Goal: Task Accomplishment & Management: Complete application form

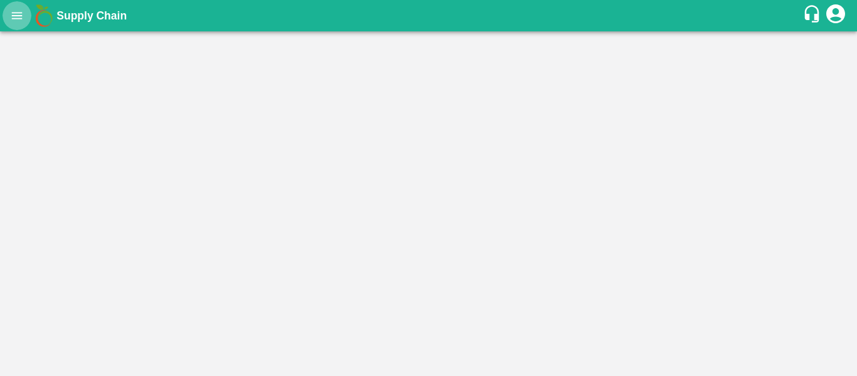
click at [15, 19] on icon "open drawer" at bounding box center [17, 16] width 14 height 14
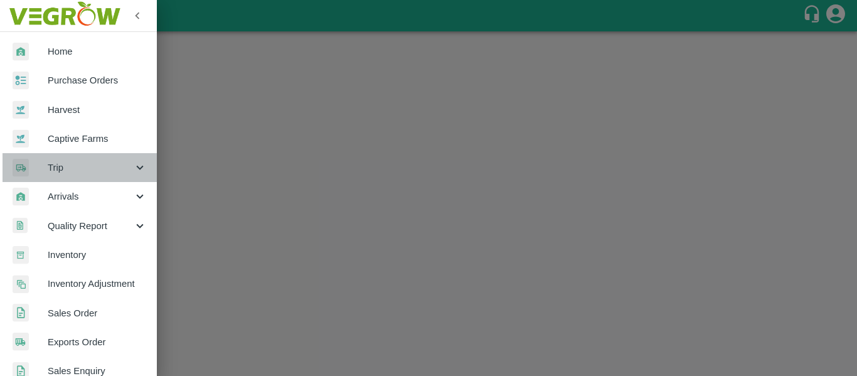
click at [114, 178] on div "Trip" at bounding box center [78, 167] width 157 height 29
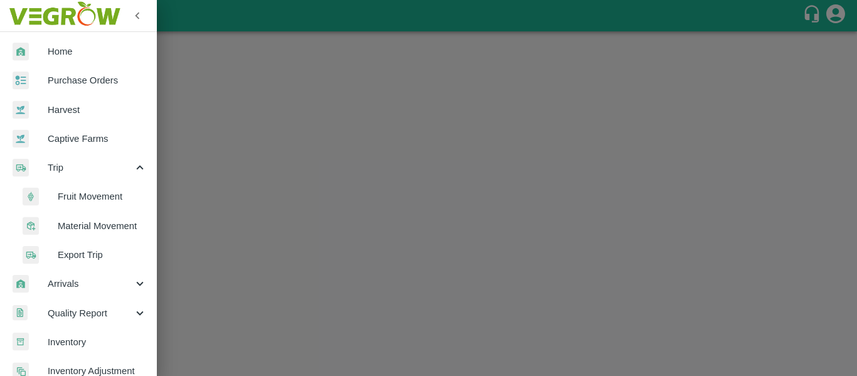
click at [89, 198] on span "Fruit Movement" at bounding box center [102, 197] width 89 height 14
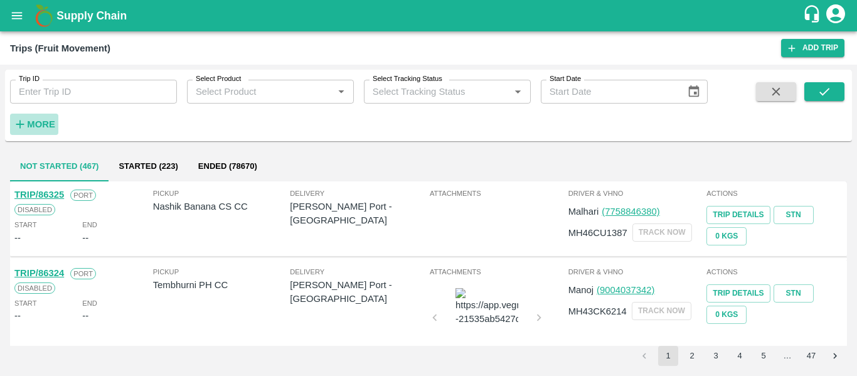
click at [38, 129] on strong "More" at bounding box center [41, 124] width 28 height 10
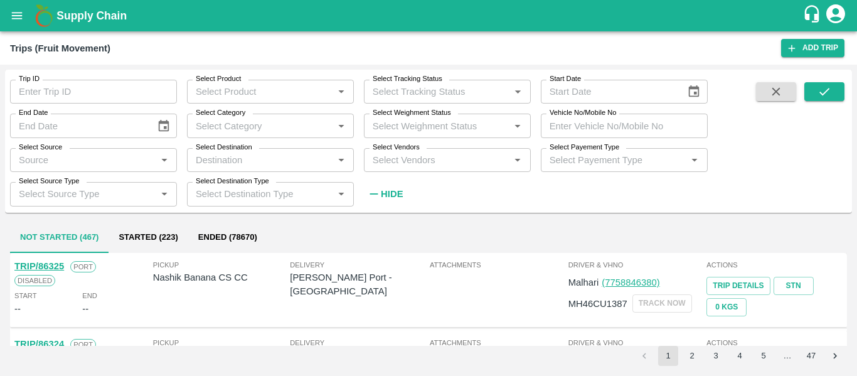
click at [62, 82] on input "Trip ID" at bounding box center [93, 92] width 167 height 24
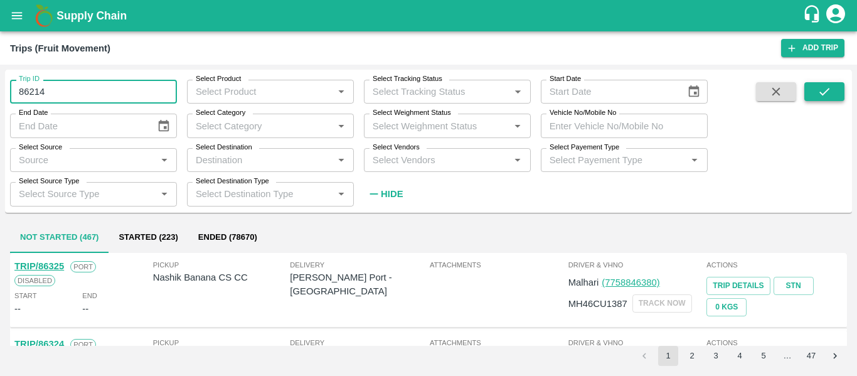
type input "86214"
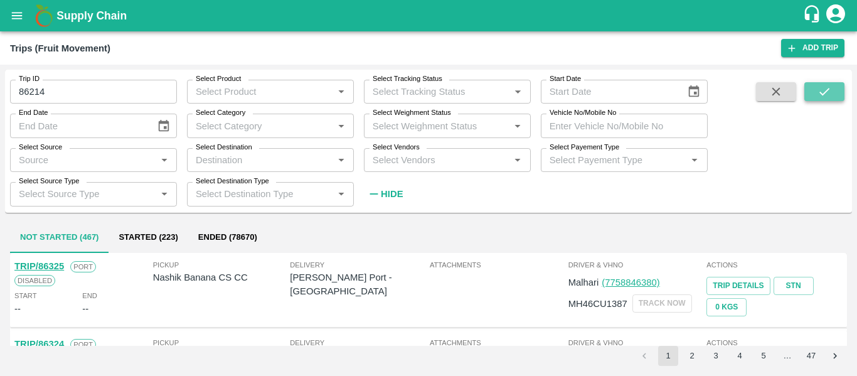
click at [831, 98] on icon "submit" at bounding box center [825, 92] width 14 height 14
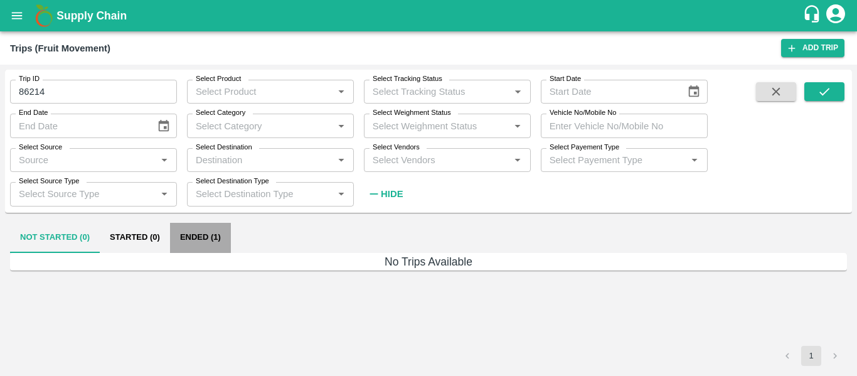
click at [220, 243] on button "Ended (1)" at bounding box center [200, 238] width 61 height 30
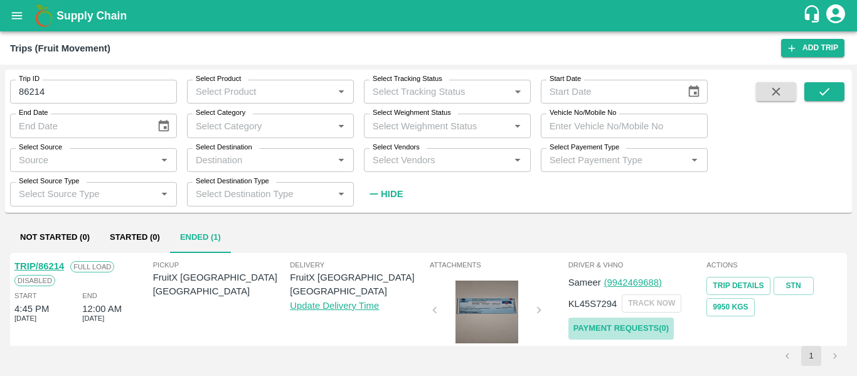
click at [603, 336] on link "Payment Requests( 0 )" at bounding box center [621, 329] width 105 height 22
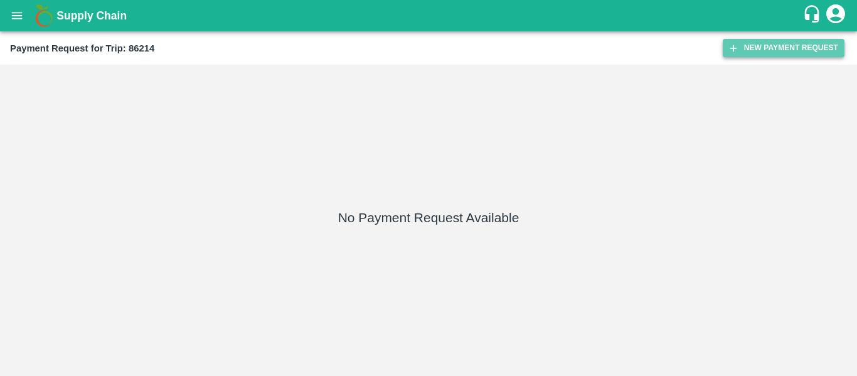
click at [765, 43] on button "New Payment Request" at bounding box center [784, 48] width 122 height 18
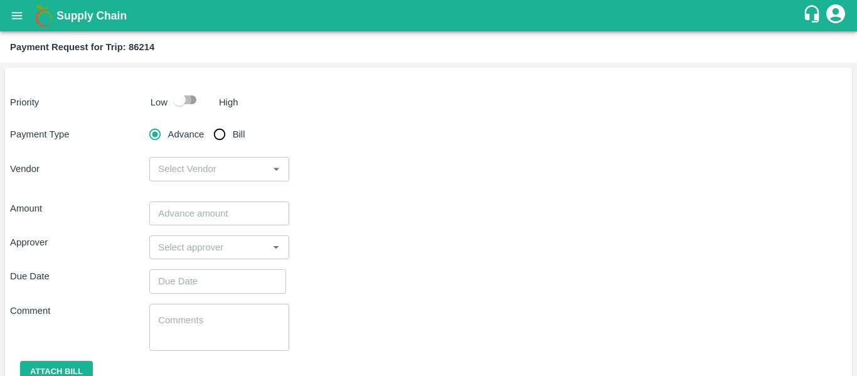
click at [197, 103] on input "checkbox" at bounding box center [180, 100] width 72 height 24
checkbox input "true"
click at [223, 143] on input "Bill" at bounding box center [219, 134] width 25 height 25
radio input "true"
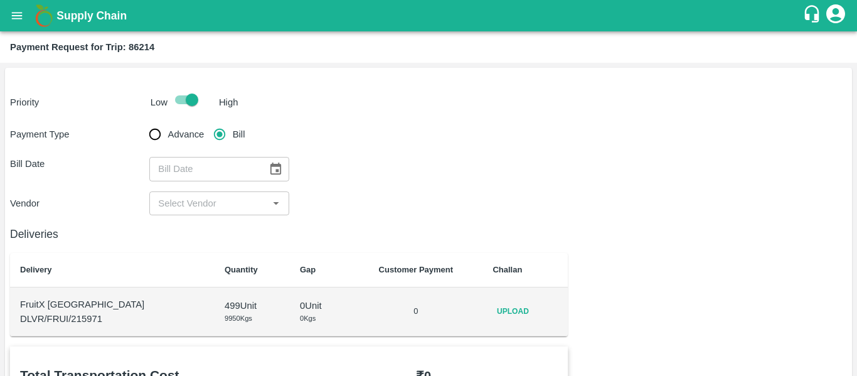
click at [230, 185] on div "Payment Type Advance Bill Bill Date ​ Vendor ​" at bounding box center [428, 169] width 837 height 94
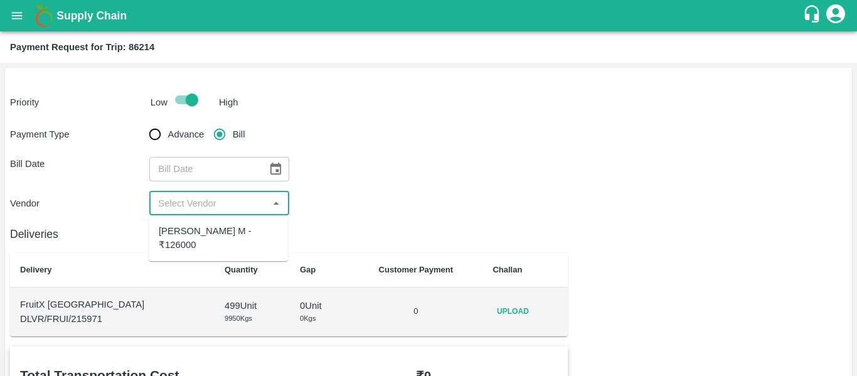
click at [231, 206] on input "input" at bounding box center [208, 203] width 111 height 16
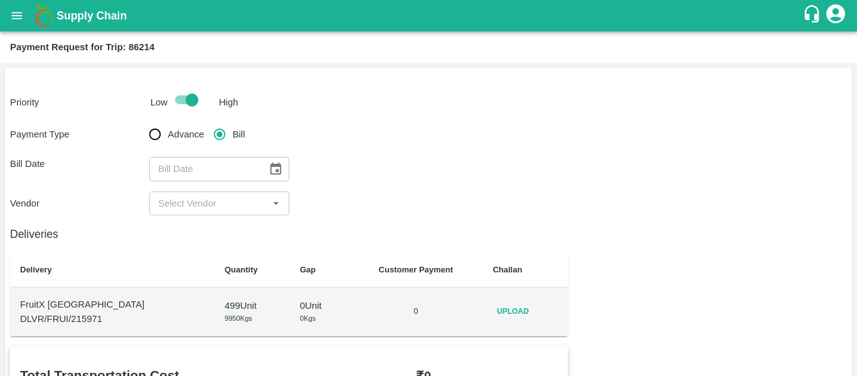
click at [228, 249] on div "Deliveries Delivery Quantity Gap Customer Payment Challan FruitX Bangalore DLVR…" at bounding box center [289, 275] width 558 height 121
click at [143, 45] on b "Payment Request for Trip: 86214" at bounding box center [82, 47] width 144 height 10
copy b "86214"
click at [24, 14] on button "open drawer" at bounding box center [17, 15] width 29 height 29
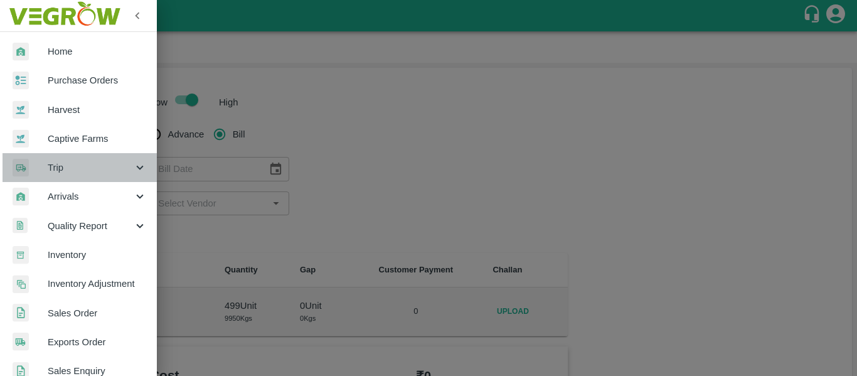
click at [121, 166] on span "Trip" at bounding box center [90, 168] width 85 height 14
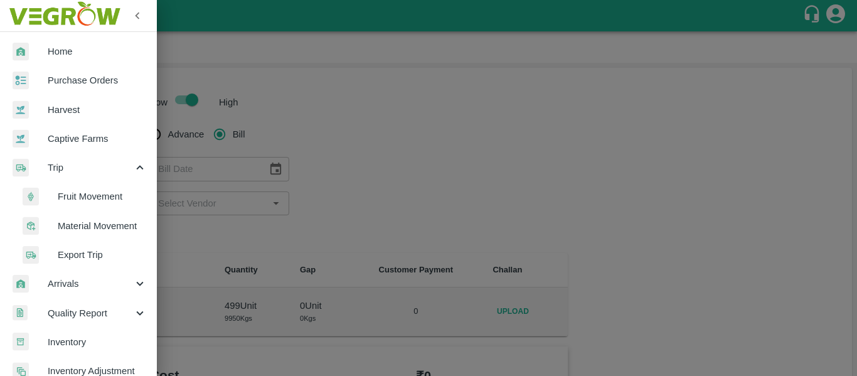
click at [97, 198] on span "Fruit Movement" at bounding box center [102, 197] width 89 height 14
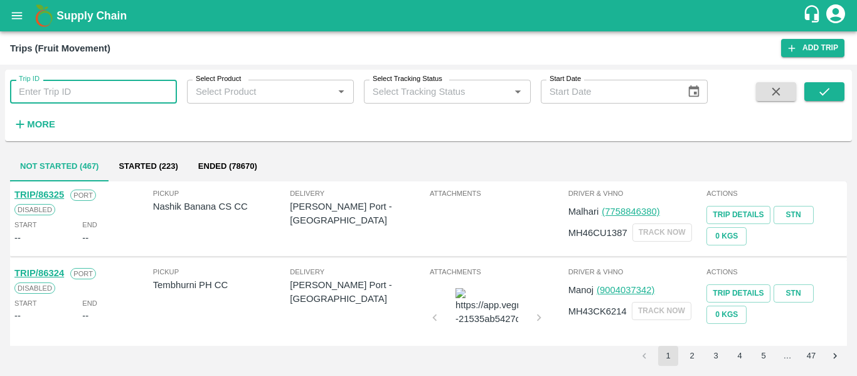
click at [50, 96] on input "Trip ID" at bounding box center [93, 92] width 167 height 24
paste input "86214"
type input "86214"
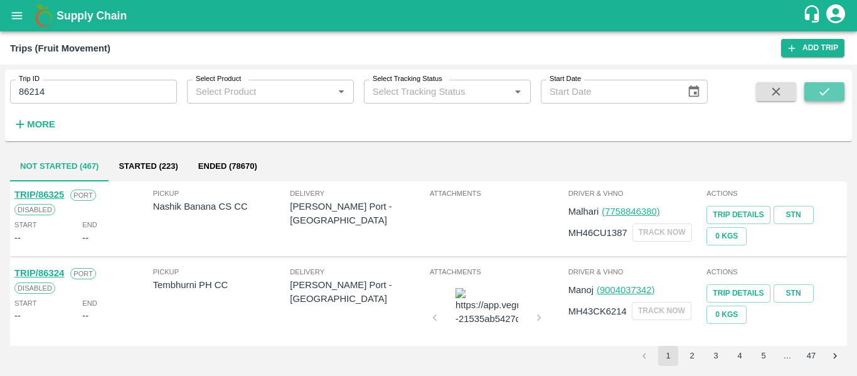
click at [810, 89] on button "submit" at bounding box center [825, 91] width 40 height 19
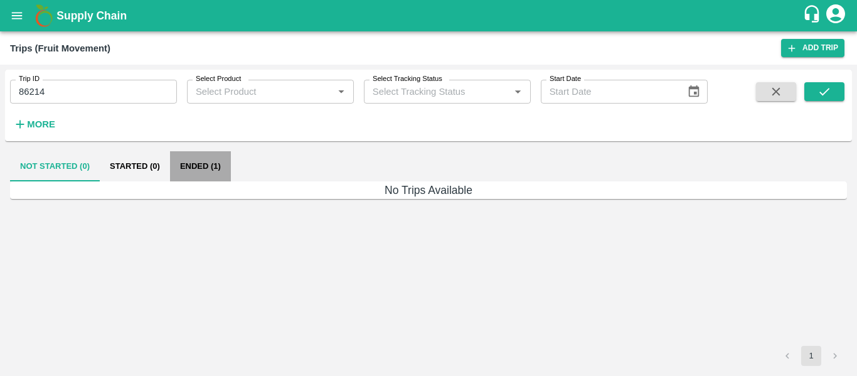
click at [208, 166] on button "Ended (1)" at bounding box center [200, 166] width 61 height 30
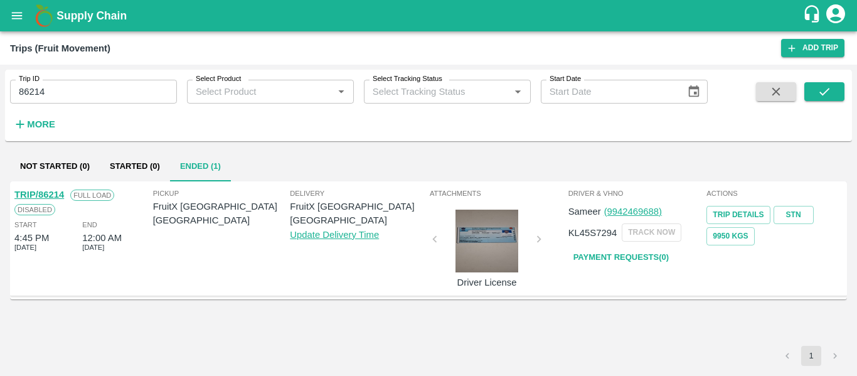
click at [38, 193] on link "TRIP/86214" at bounding box center [39, 195] width 50 height 10
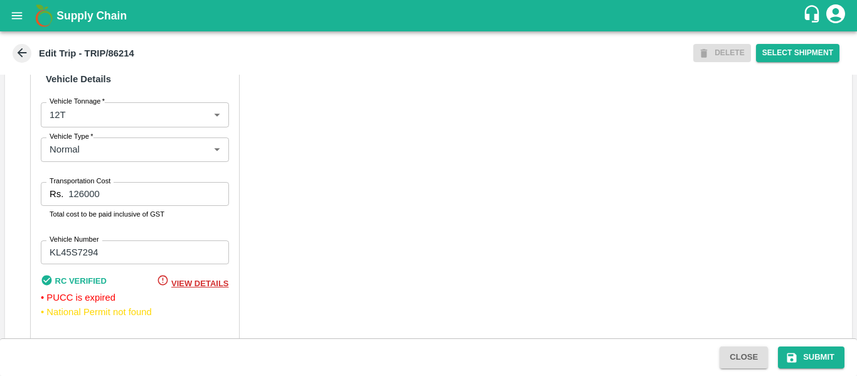
scroll to position [1134, 0]
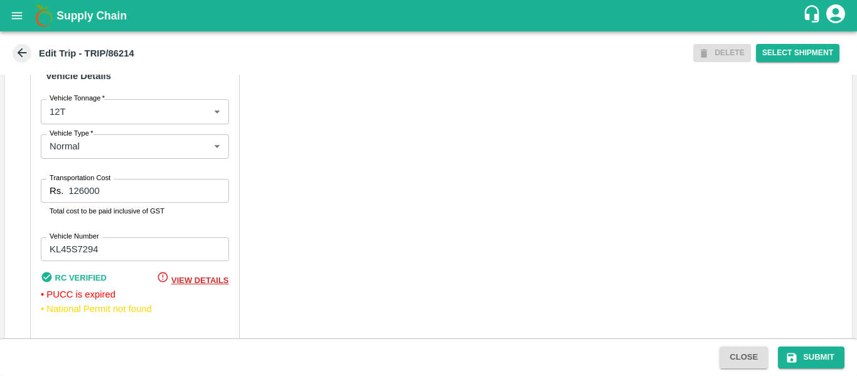
click at [82, 179] on input "126000" at bounding box center [148, 191] width 160 height 24
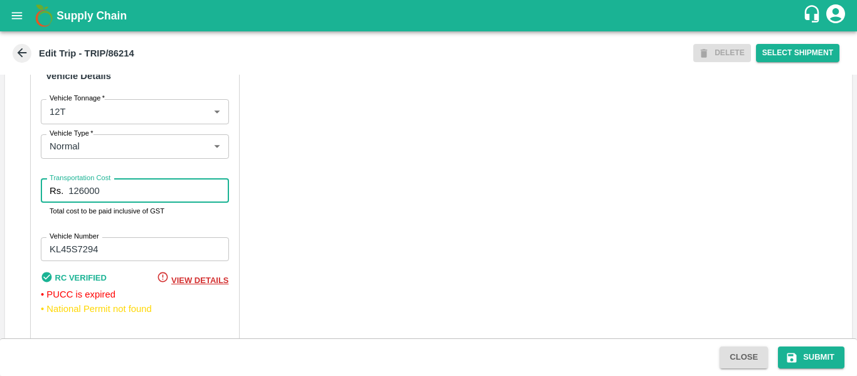
click at [82, 179] on input "126000" at bounding box center [148, 191] width 160 height 24
type input "132600"
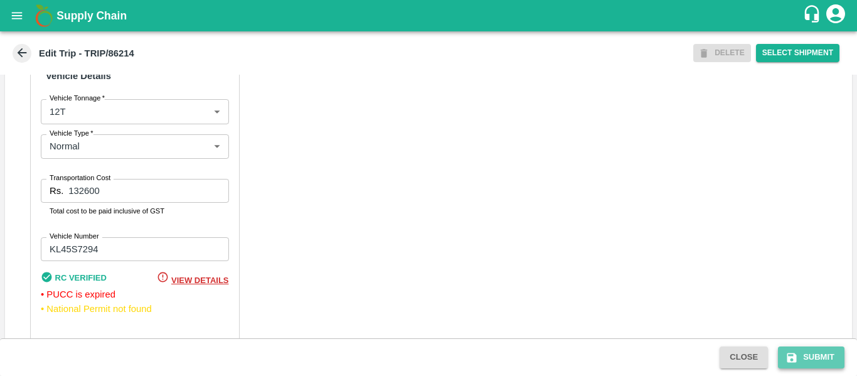
click at [819, 348] on button "Submit" at bounding box center [811, 357] width 67 height 22
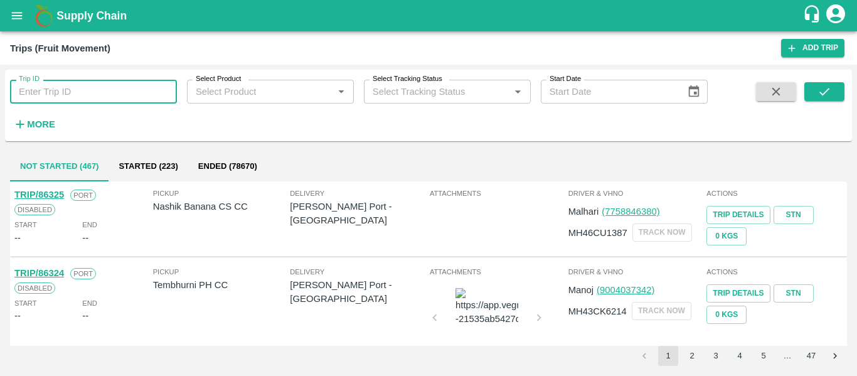
click at [48, 83] on input "Trip ID" at bounding box center [93, 92] width 167 height 24
type input "86214"
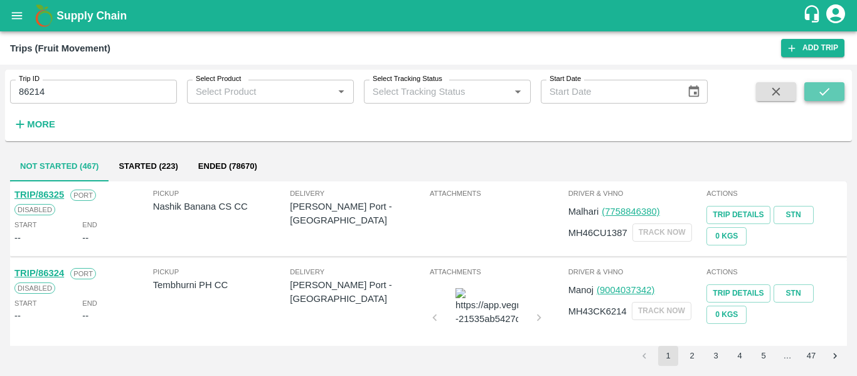
click at [827, 99] on icon "submit" at bounding box center [825, 92] width 14 height 14
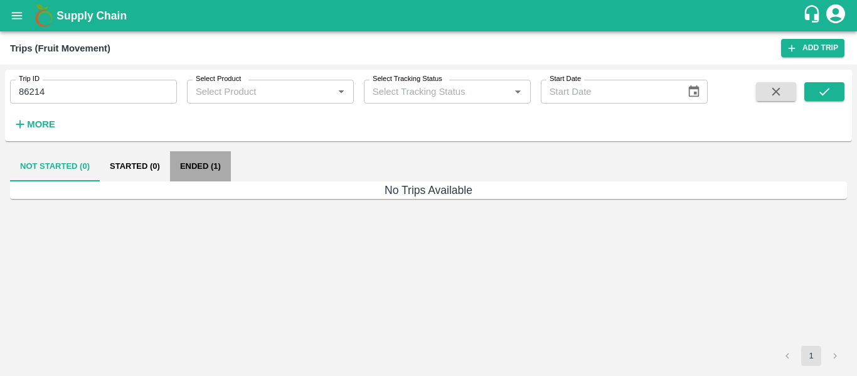
click at [201, 167] on button "Ended (1)" at bounding box center [200, 166] width 61 height 30
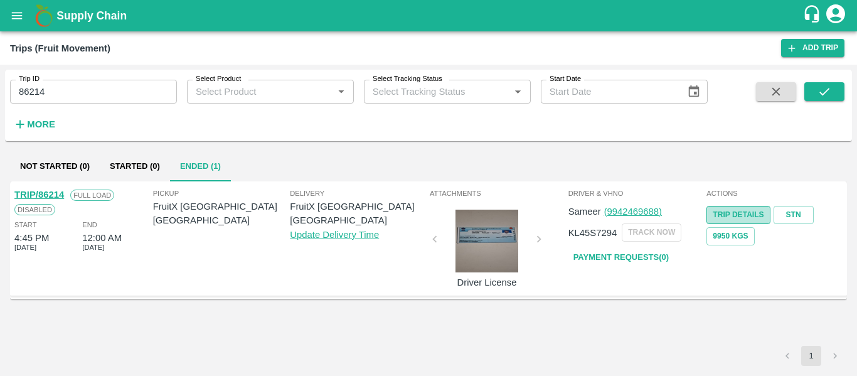
click at [743, 213] on link "Trip Details" at bounding box center [738, 215] width 63 height 18
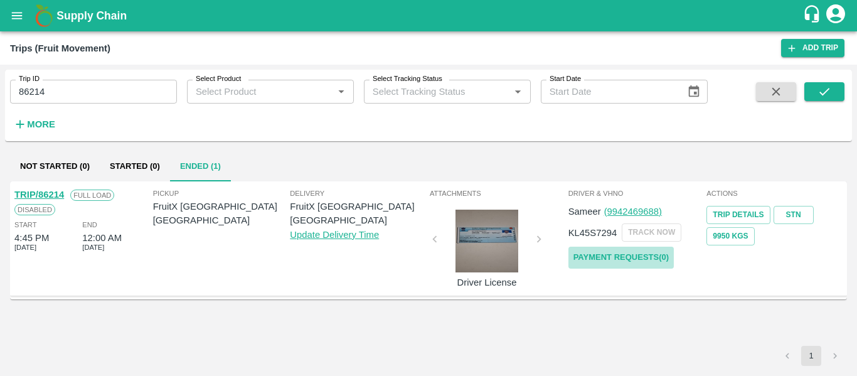
click at [628, 250] on link "Payment Requests( 0 )" at bounding box center [621, 258] width 105 height 22
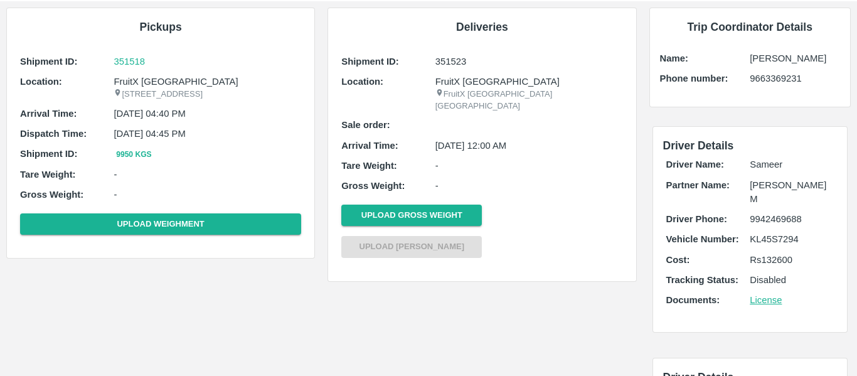
scroll to position [91, 0]
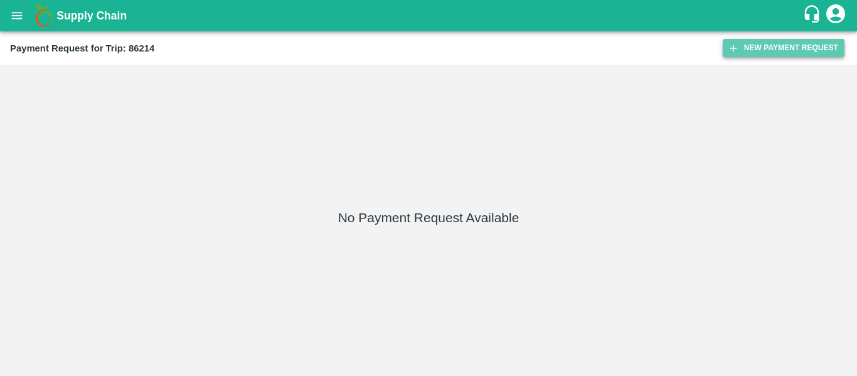
click at [776, 46] on button "New Payment Request" at bounding box center [784, 48] width 122 height 18
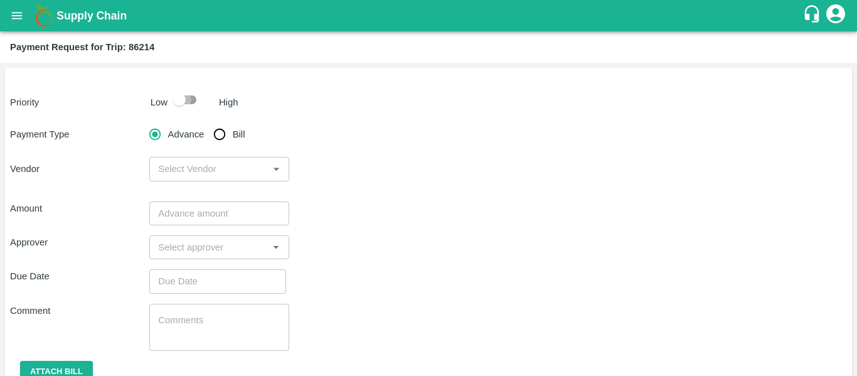
click at [196, 101] on input "checkbox" at bounding box center [180, 100] width 72 height 24
checkbox input "true"
click at [222, 141] on input "Bill" at bounding box center [219, 134] width 25 height 25
radio input "true"
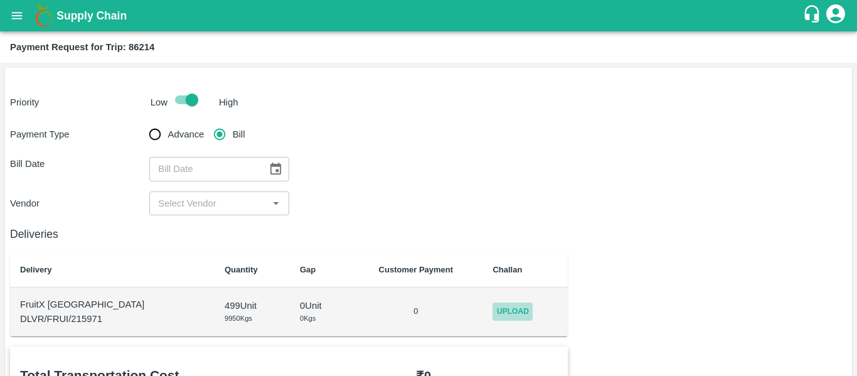
click at [505, 311] on span "Upload" at bounding box center [513, 312] width 40 height 18
click at [0, 0] on input "Upload" at bounding box center [0, 0] width 0 height 0
click at [274, 204] on icon "Open" at bounding box center [276, 203] width 14 height 14
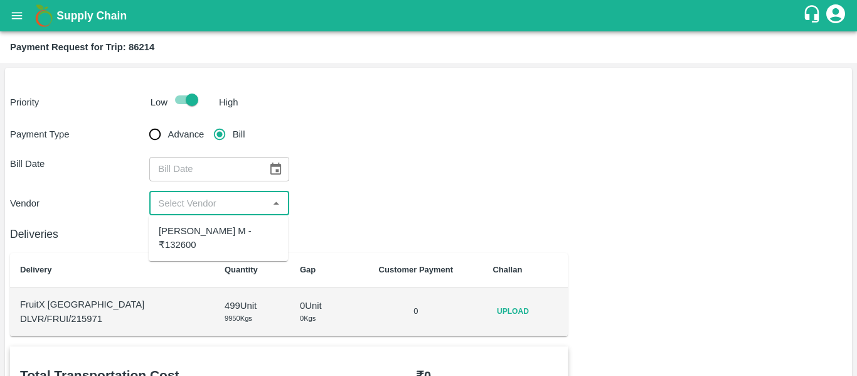
click at [225, 235] on div "Abhilash M - ₹132600" at bounding box center [218, 238] width 119 height 28
type input "Abhilash M - ₹132600"
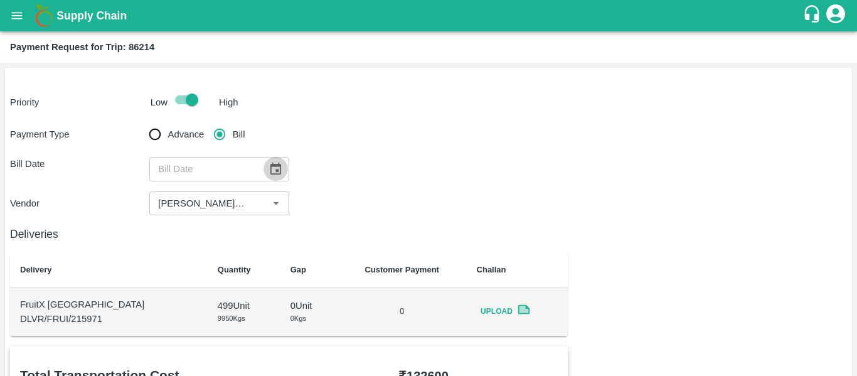
click at [274, 166] on icon "Choose date" at bounding box center [276, 169] width 11 height 12
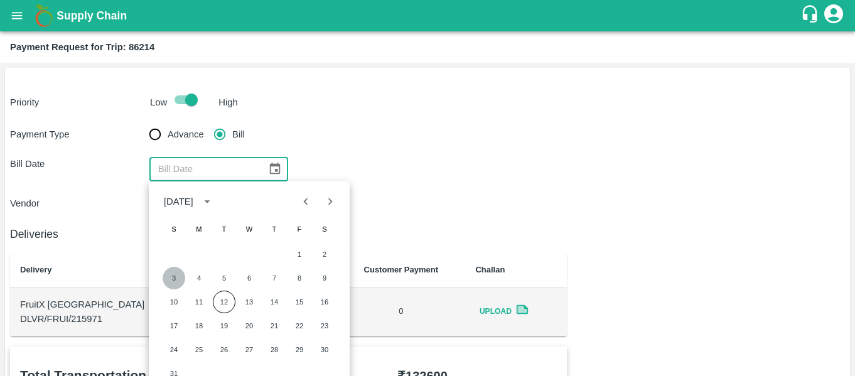
click at [177, 277] on button "3" at bounding box center [174, 278] width 23 height 23
type input "03/08/2025"
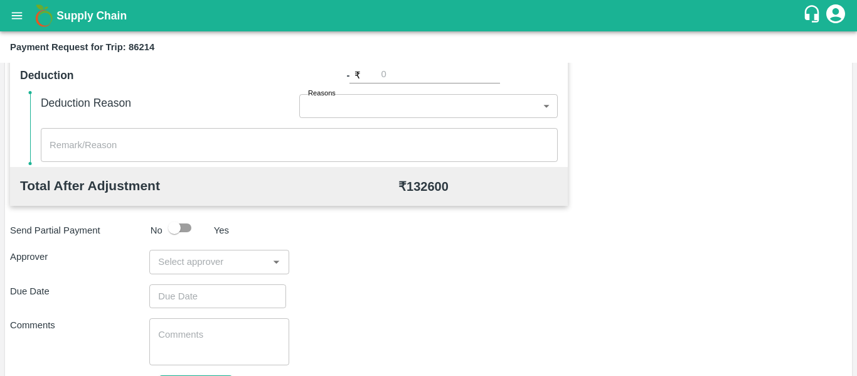
scroll to position [593, 0]
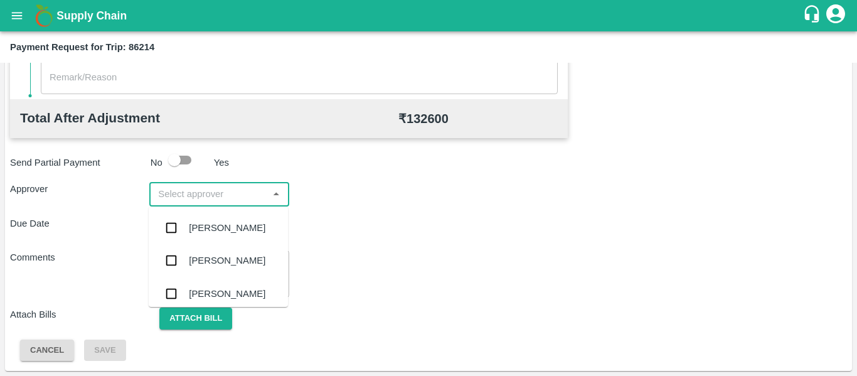
click at [199, 191] on input "input" at bounding box center [208, 194] width 111 height 16
type input "pal"
click at [201, 232] on div "Palwinder Singh" at bounding box center [227, 228] width 77 height 14
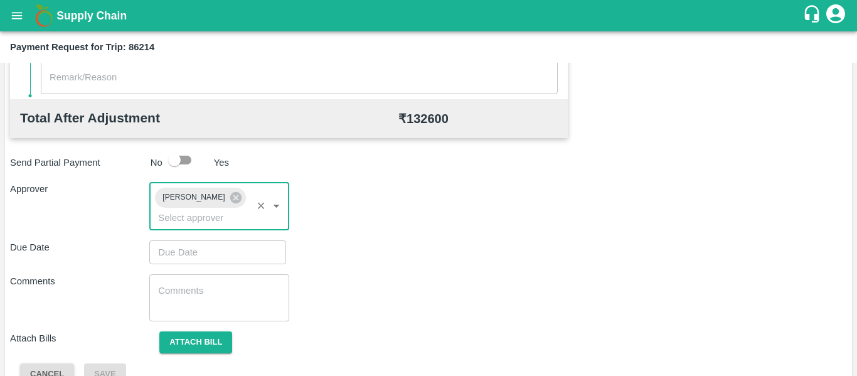
type input "DD/MM/YYYY hh:mm aa"
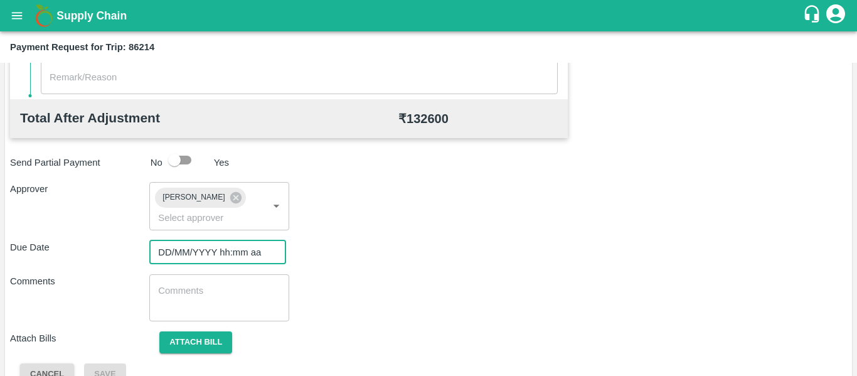
click at [203, 262] on input "DD/MM/YYYY hh:mm aa" at bounding box center [213, 252] width 128 height 24
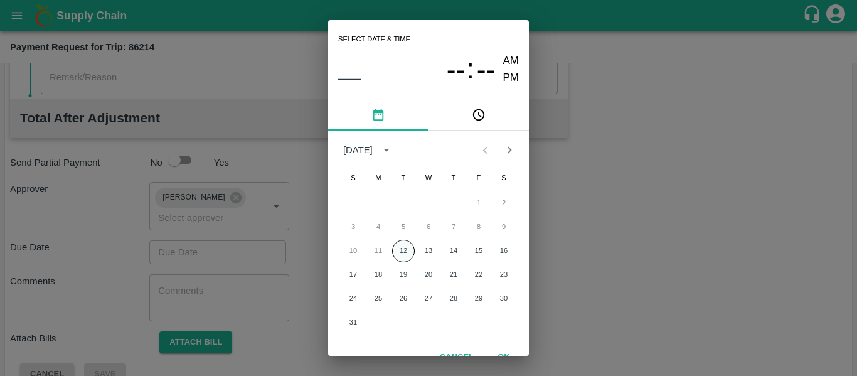
drag, startPoint x: 413, startPoint y: 244, endPoint x: 399, endPoint y: 254, distance: 17.6
click at [399, 254] on div "10 11 12 13 14 15 16" at bounding box center [428, 251] width 201 height 23
click at [399, 254] on button "12" at bounding box center [403, 251] width 23 height 23
type input "12/08/2025 12:00 AM"
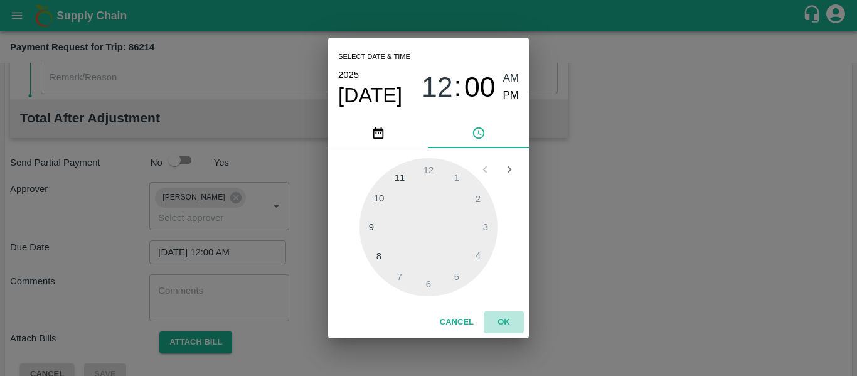
click at [508, 326] on button "OK" at bounding box center [504, 322] width 40 height 22
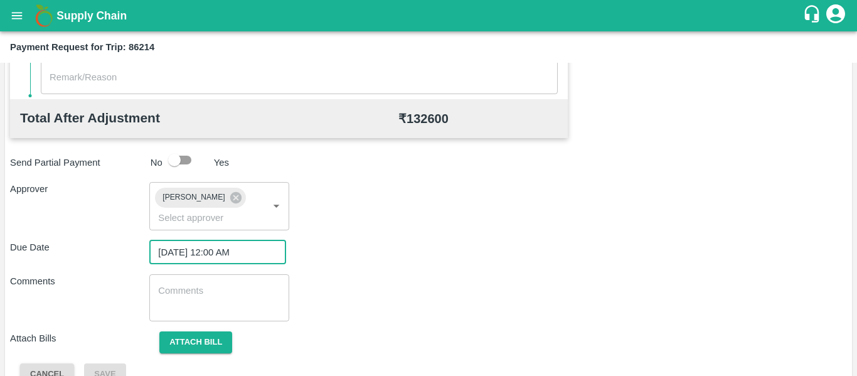
click at [208, 298] on textarea at bounding box center [219, 297] width 122 height 26
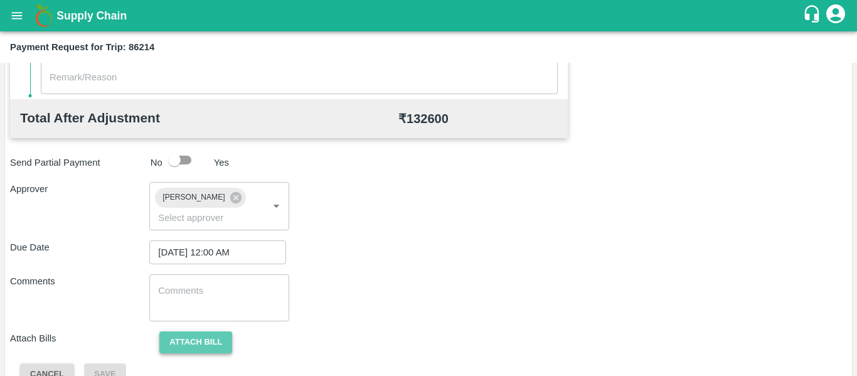
click at [198, 337] on button "Attach bill" at bounding box center [195, 342] width 73 height 22
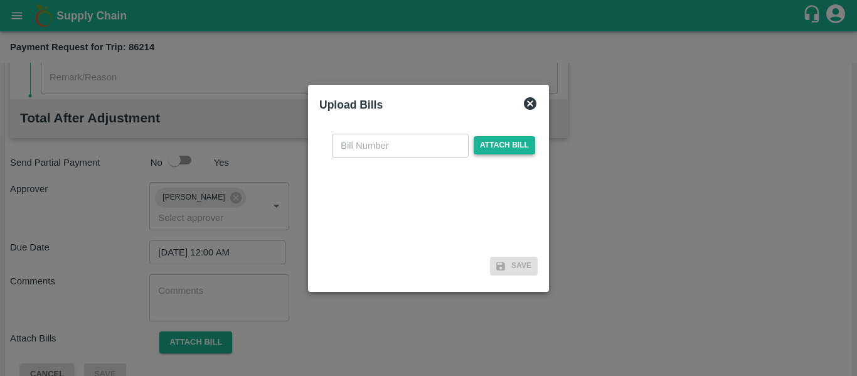
click at [490, 144] on span "Attach bill" at bounding box center [505, 145] width 62 height 18
click at [0, 0] on input "Attach bill" at bounding box center [0, 0] width 0 height 0
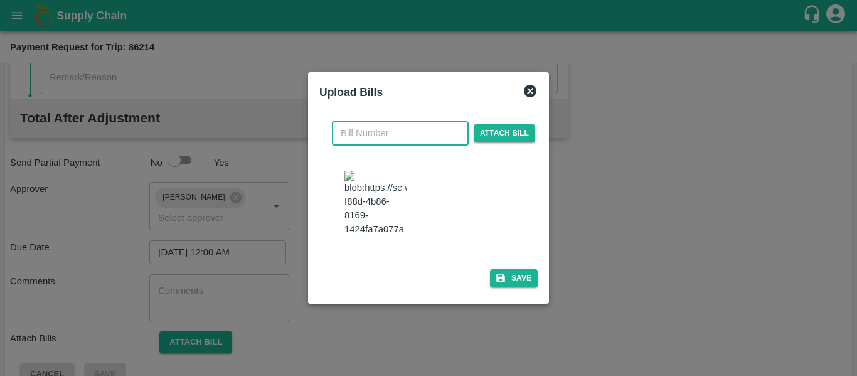
click at [361, 145] on input "text" at bounding box center [400, 133] width 137 height 24
type input "010725058"
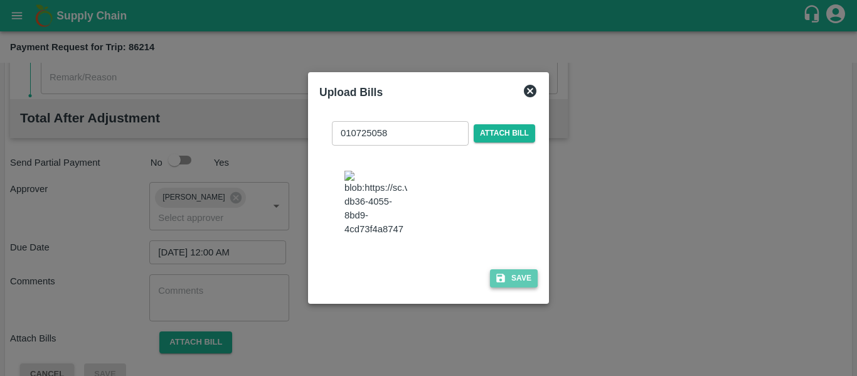
click at [516, 270] on button "Save" at bounding box center [514, 278] width 48 height 18
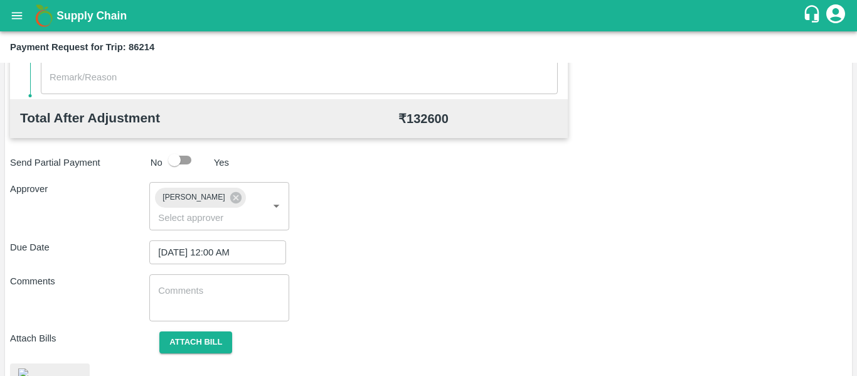
scroll to position [670, 0]
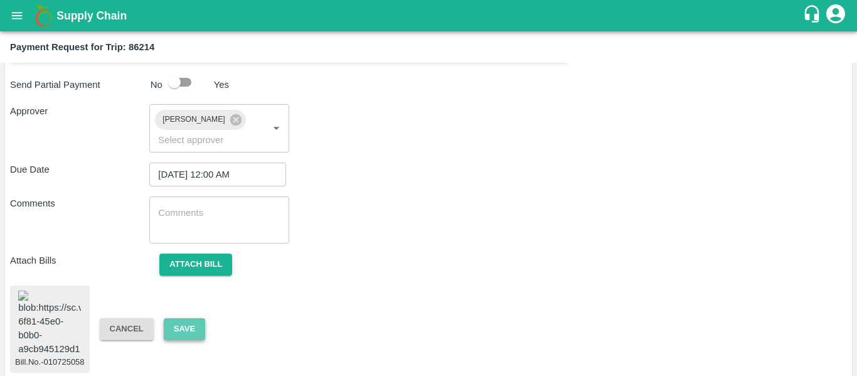
click at [174, 318] on button "Save" at bounding box center [184, 329] width 41 height 22
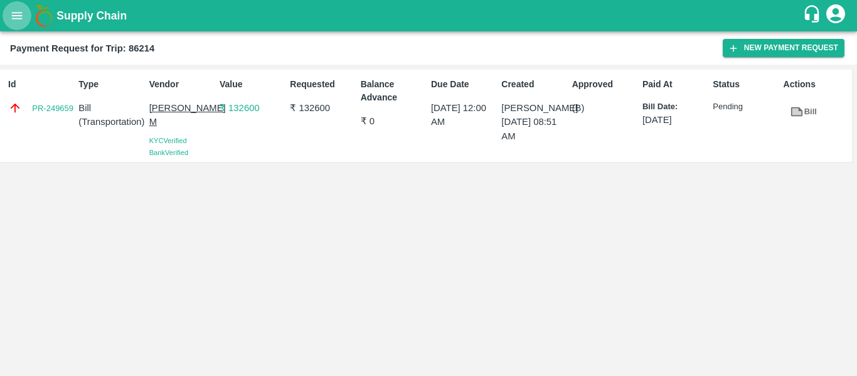
click at [19, 26] on button "open drawer" at bounding box center [17, 15] width 29 height 29
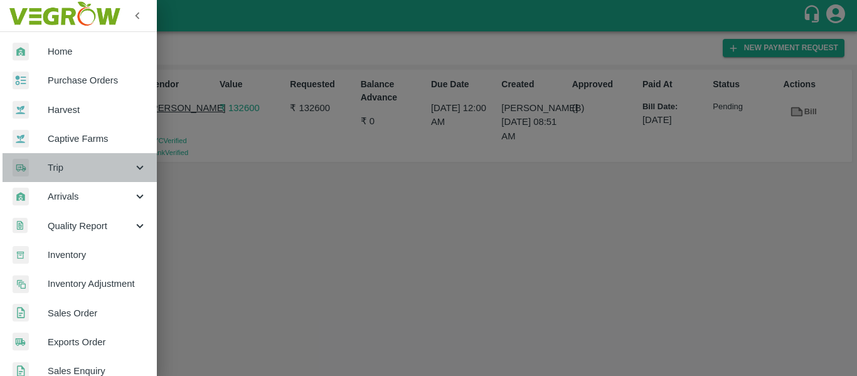
click at [127, 154] on div "Trip" at bounding box center [78, 167] width 157 height 29
